Goal: Download file/media

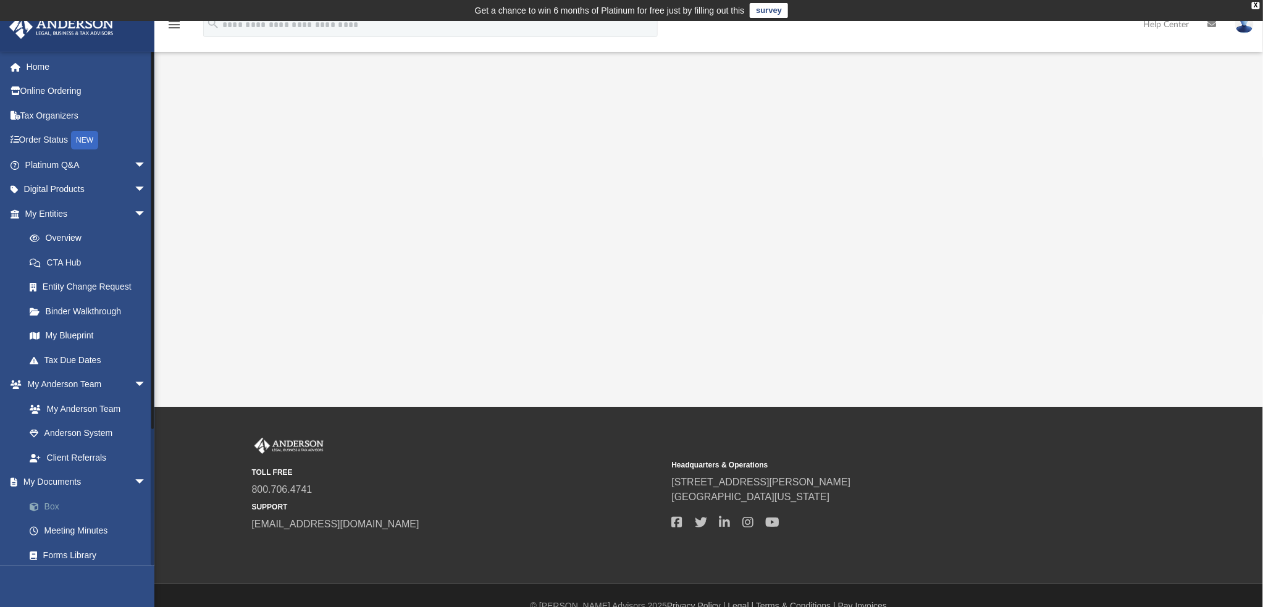
click at [54, 501] on link "Box" at bounding box center [91, 506] width 148 height 25
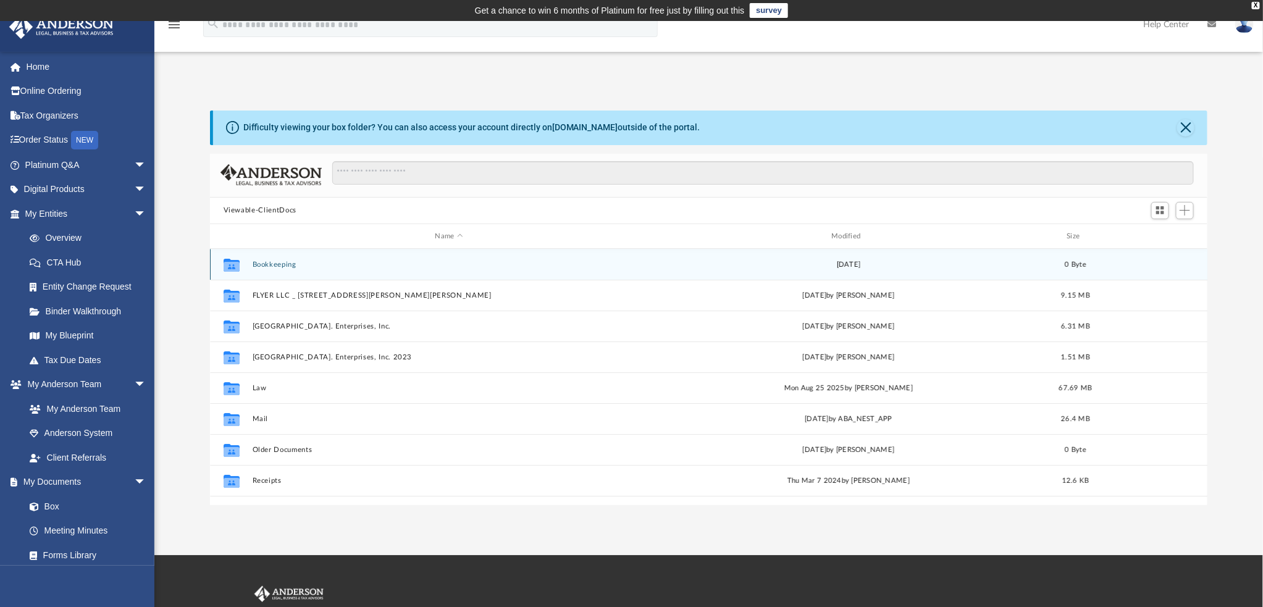
scroll to position [10, 10]
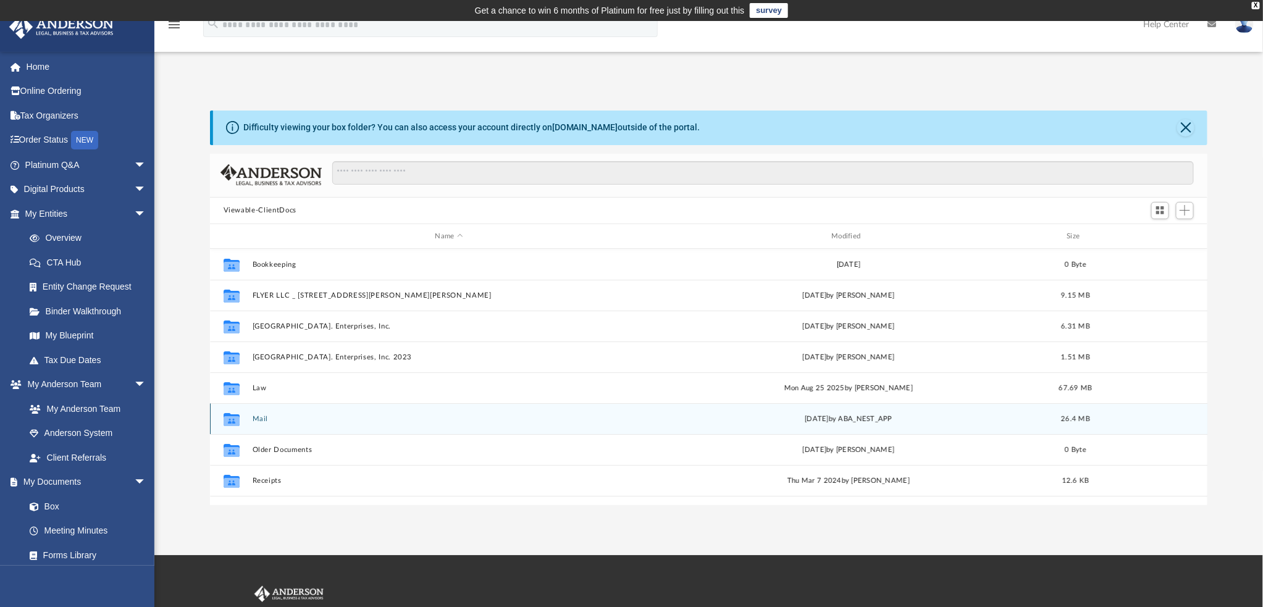
click at [270, 417] on button "Mail" at bounding box center [449, 419] width 394 height 8
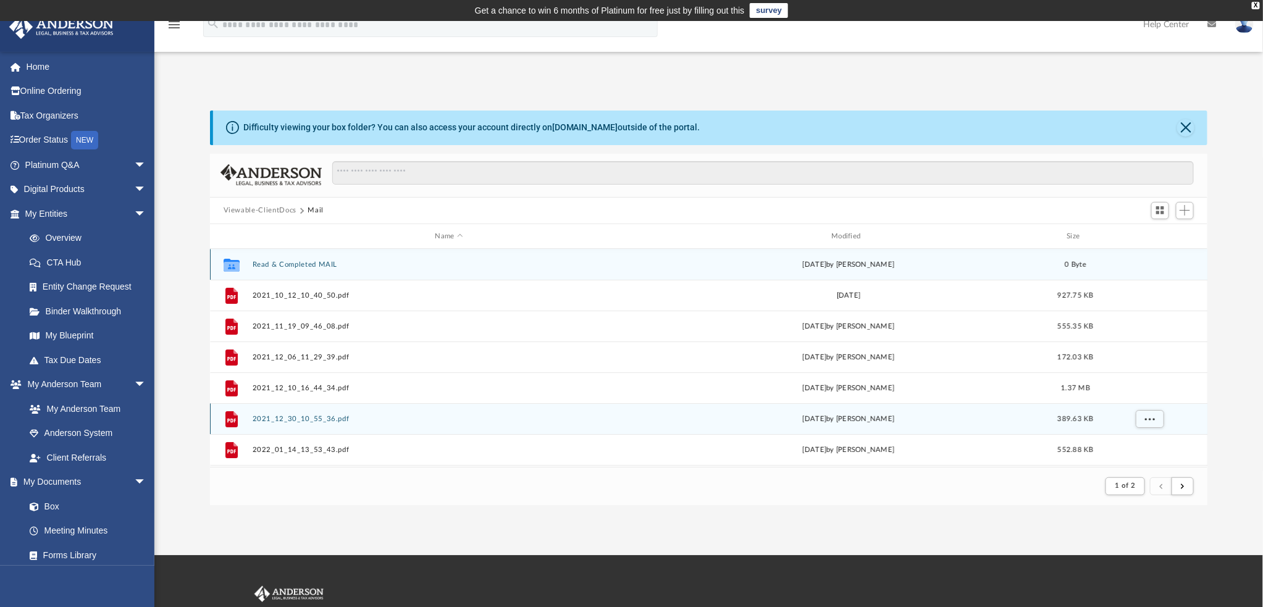
scroll to position [232, 988]
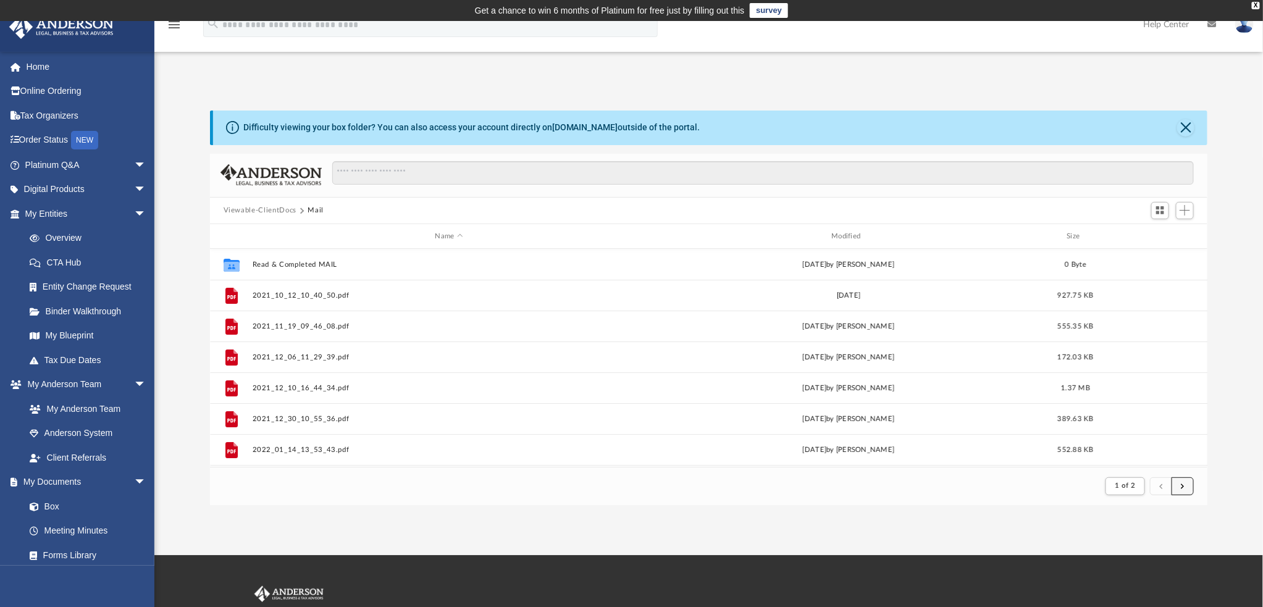
click at [1181, 488] on span "submit" at bounding box center [1183, 485] width 4 height 7
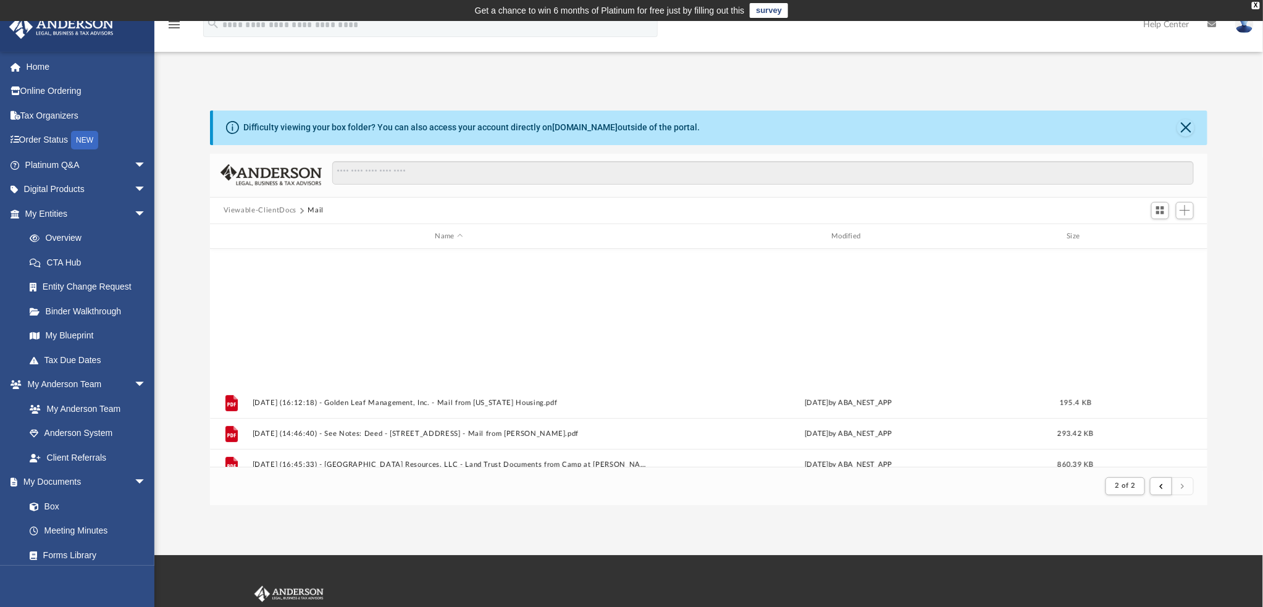
scroll to position [368, 0]
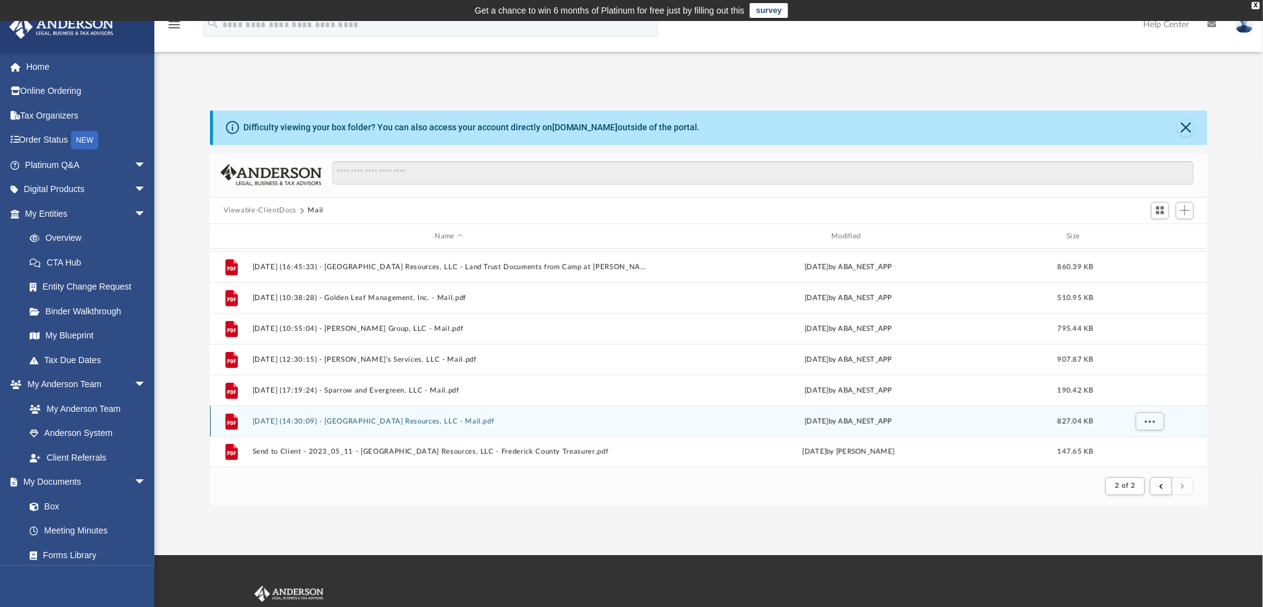
click at [371, 421] on button "[DATE] (14:30:09) - [GEOGRAPHIC_DATA] Resources, LLC - Mail.pdf" at bounding box center [449, 421] width 394 height 8
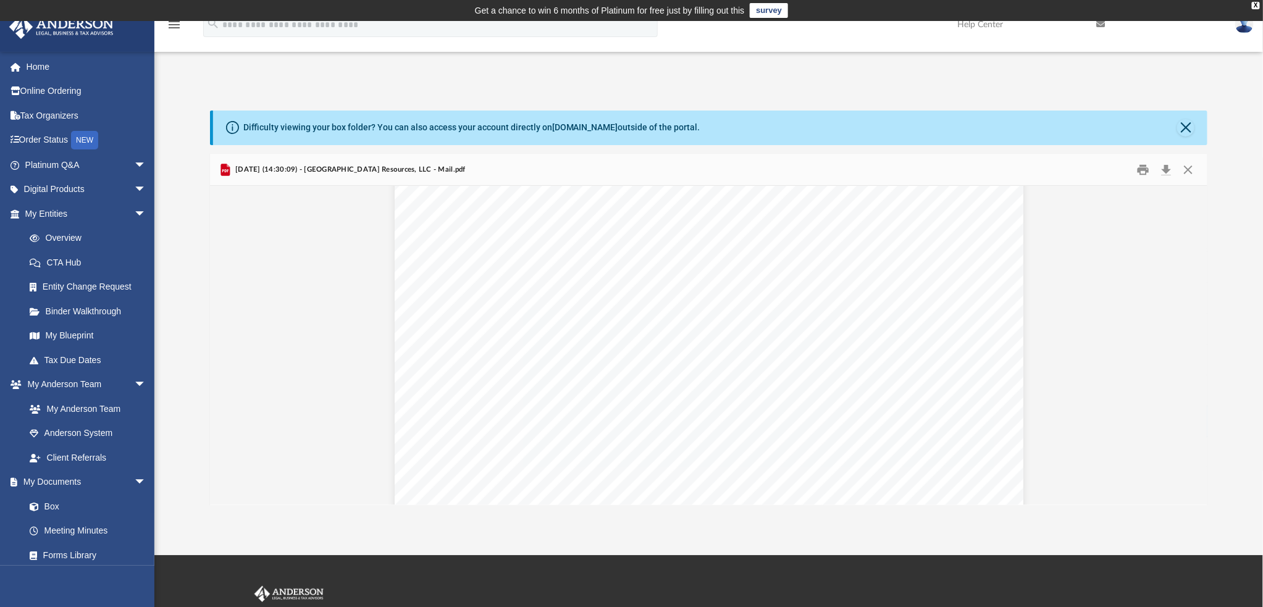
scroll to position [3156, 0]
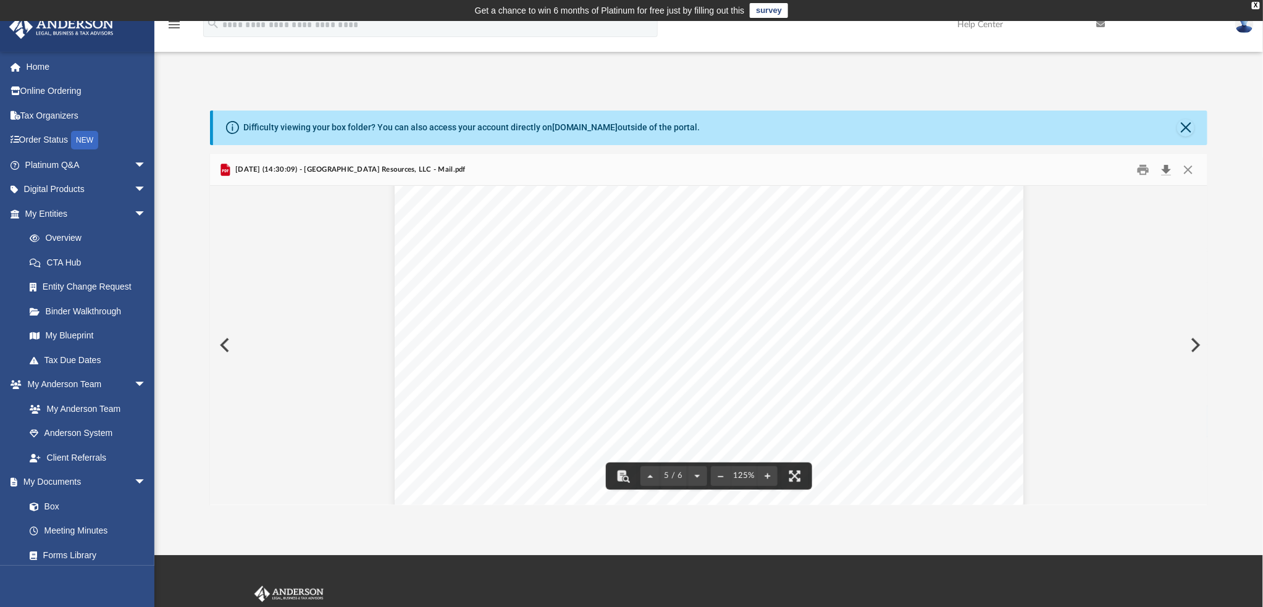
click at [1167, 169] on button "Download" at bounding box center [1166, 169] width 22 height 19
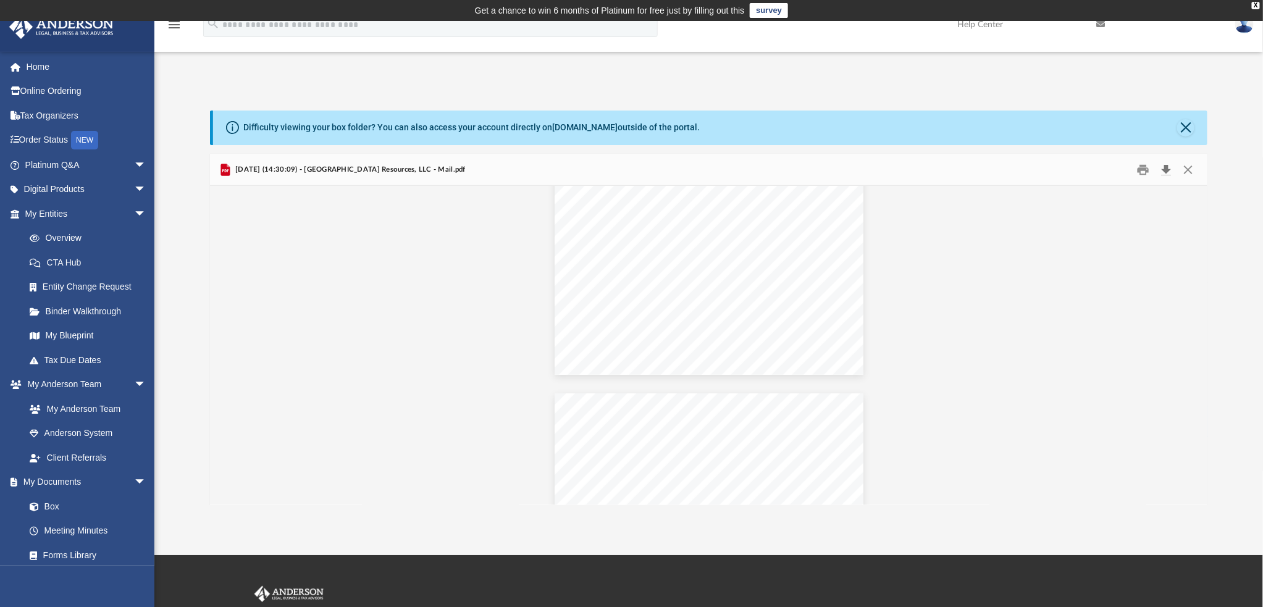
scroll to position [0, 0]
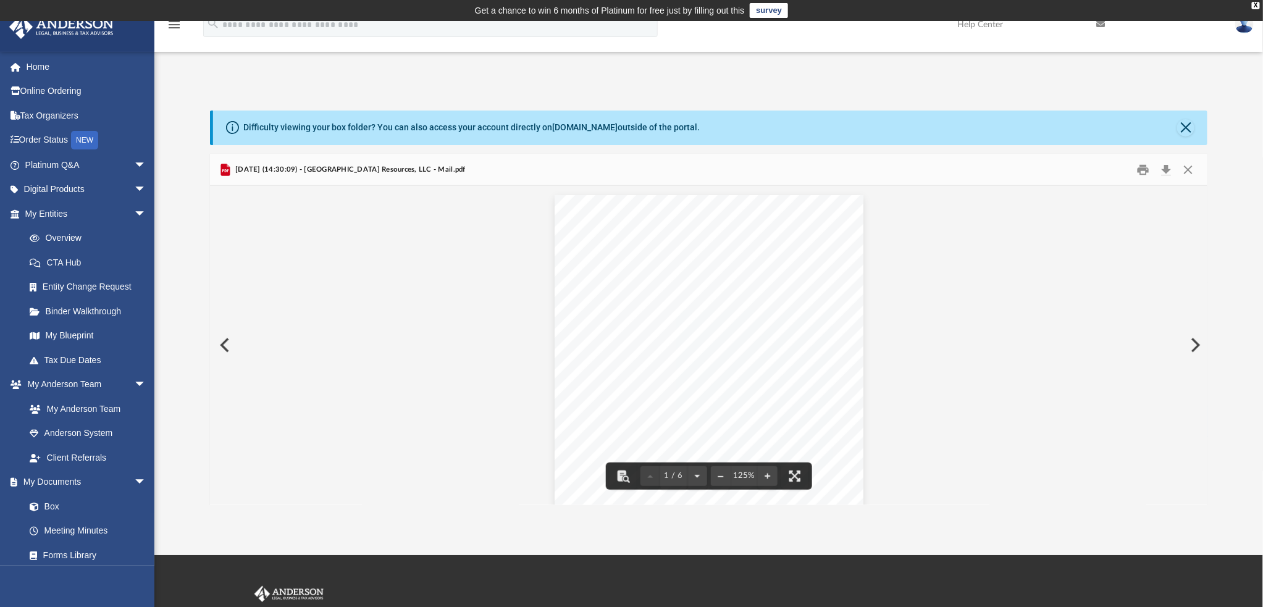
click at [1194, 351] on button "Preview" at bounding box center [1194, 345] width 27 height 35
click at [224, 346] on button "Preview" at bounding box center [223, 345] width 27 height 35
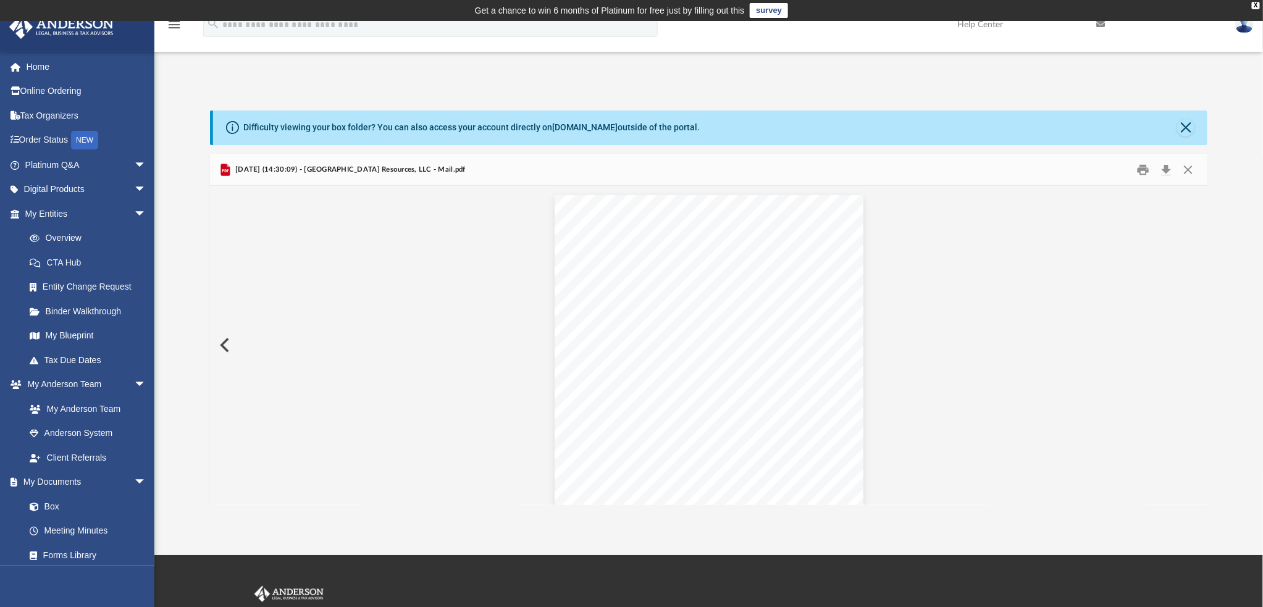
click at [224, 346] on button "Preview" at bounding box center [223, 345] width 27 height 35
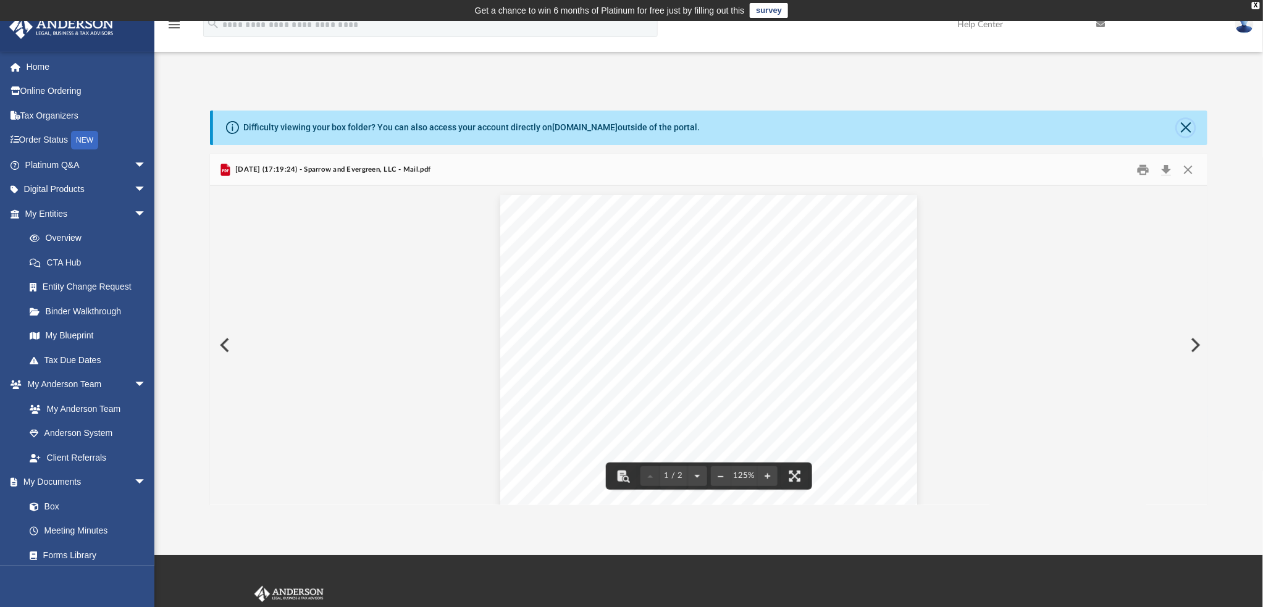
click at [1187, 120] on button "Close" at bounding box center [1185, 127] width 17 height 17
